Goal: Information Seeking & Learning: Learn about a topic

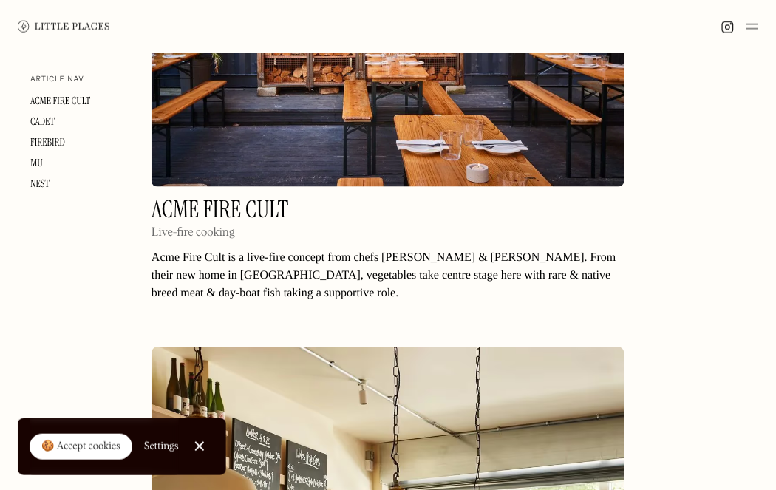
scroll to position [372, 0]
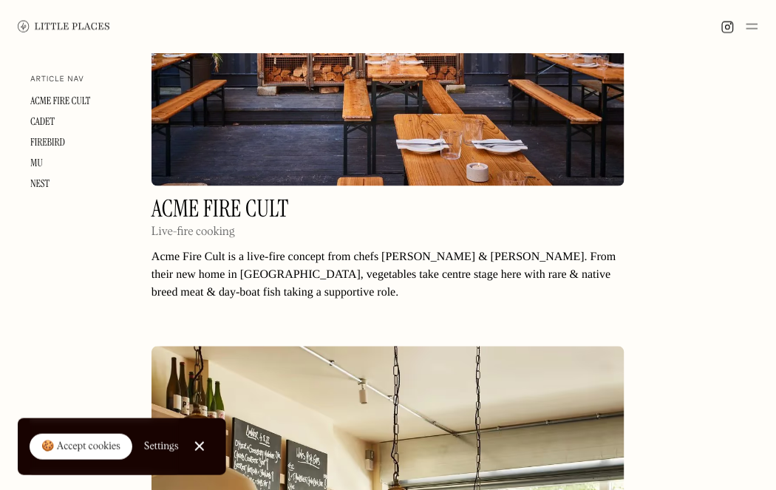
click at [162, 446] on div "Settings" at bounding box center [161, 446] width 35 height 10
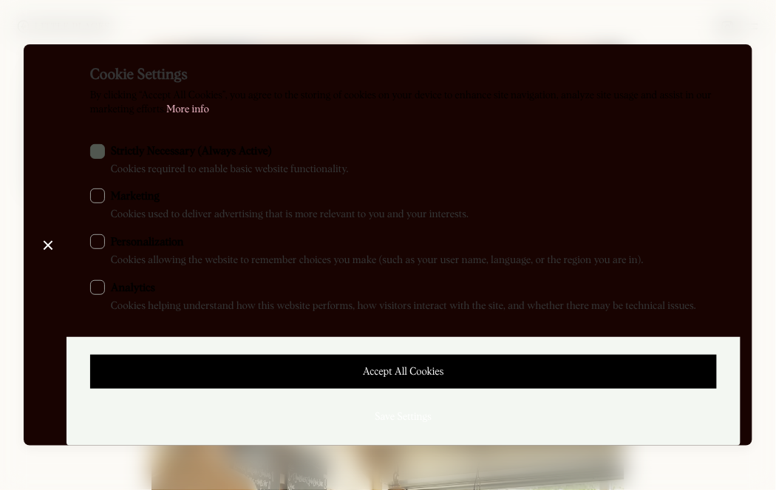
click at [48, 244] on div "Close Cookie Preference Manager" at bounding box center [47, 244] width 1 height 1
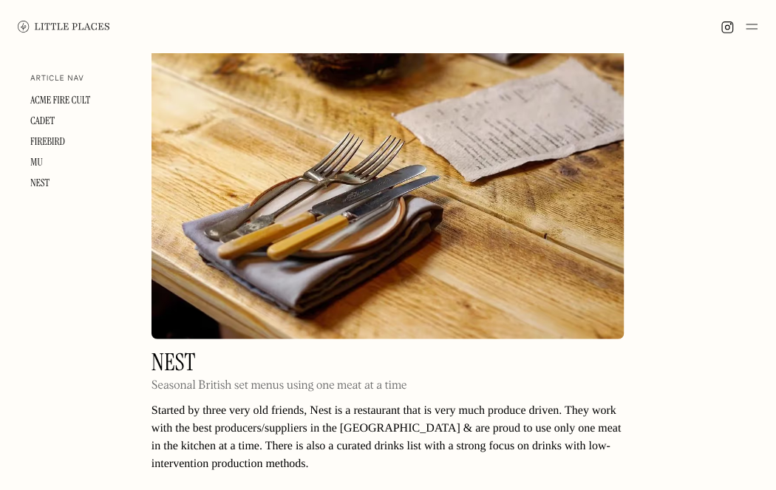
scroll to position [3361, 0]
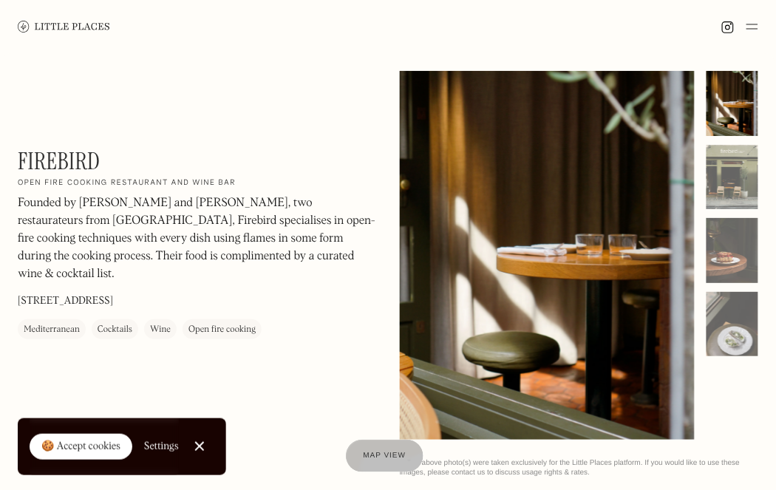
click at [745, 187] on div at bounding box center [732, 177] width 52 height 65
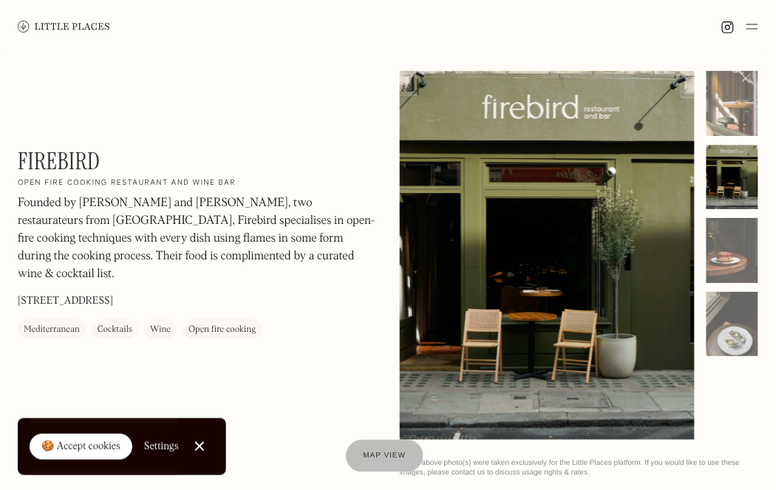
click at [745, 252] on div at bounding box center [732, 250] width 52 height 65
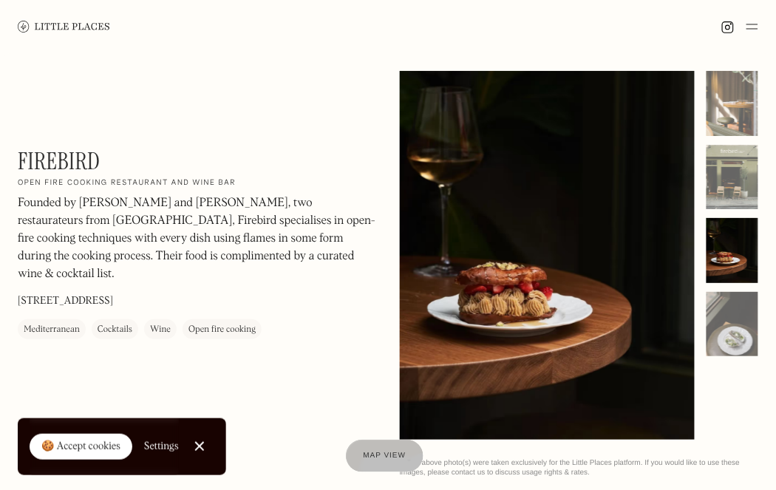
click at [742, 325] on div at bounding box center [732, 324] width 52 height 65
